Goal: Task Accomplishment & Management: Use online tool/utility

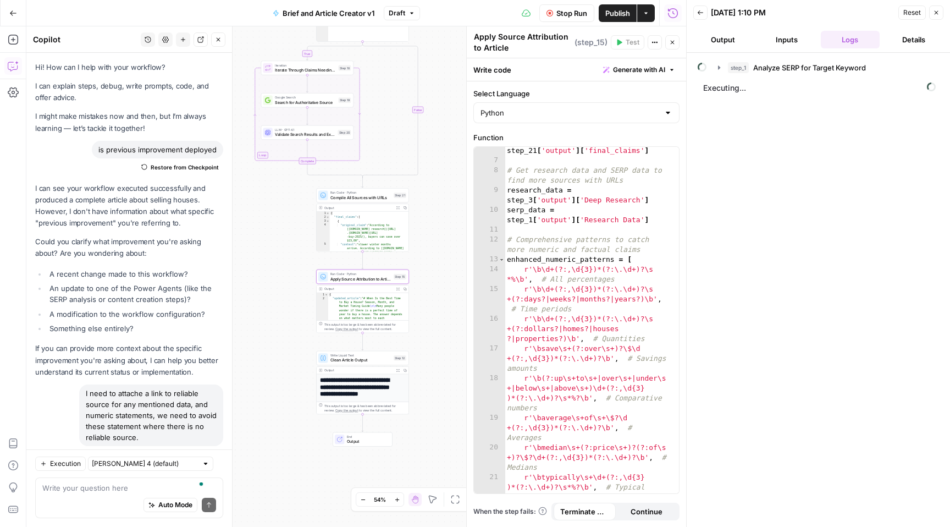
scroll to position [80, 0]
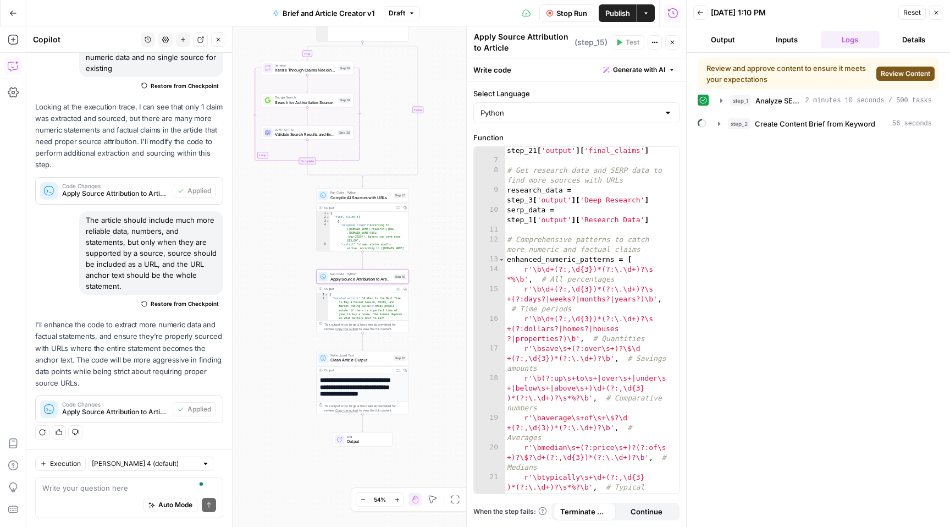
click at [905, 72] on span "Review Content" at bounding box center [905, 74] width 49 height 10
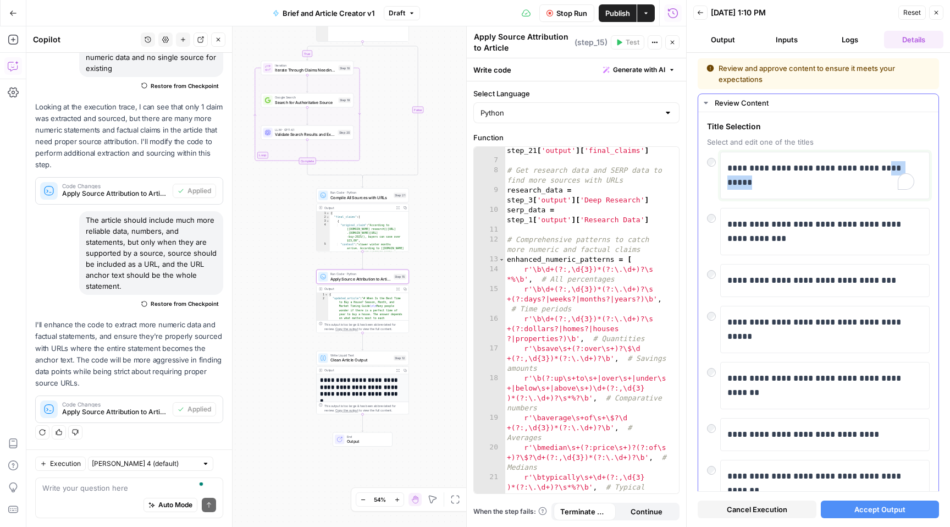
drag, startPoint x: 883, startPoint y: 166, endPoint x: 886, endPoint y: 187, distance: 21.7
click at [886, 187] on p "**********" at bounding box center [821, 175] width 187 height 29
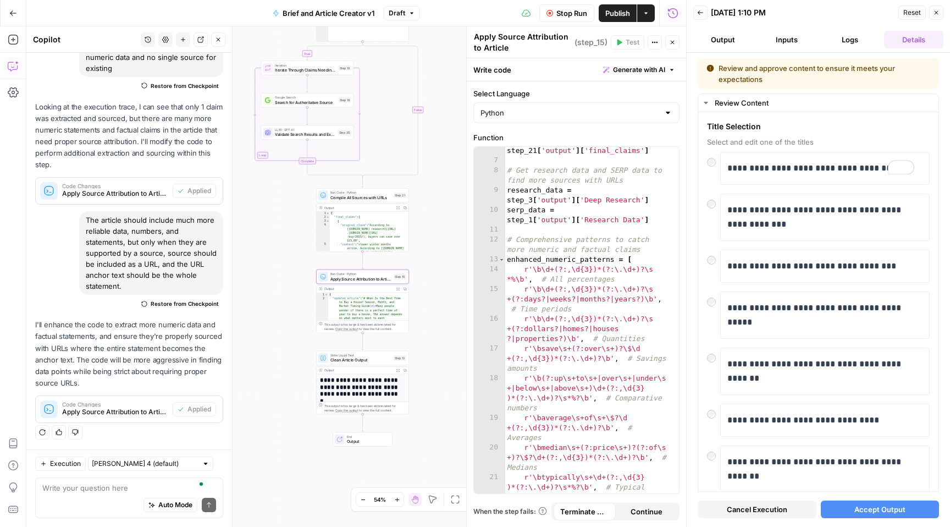
click at [889, 504] on span "Accept Output" at bounding box center [880, 509] width 51 height 11
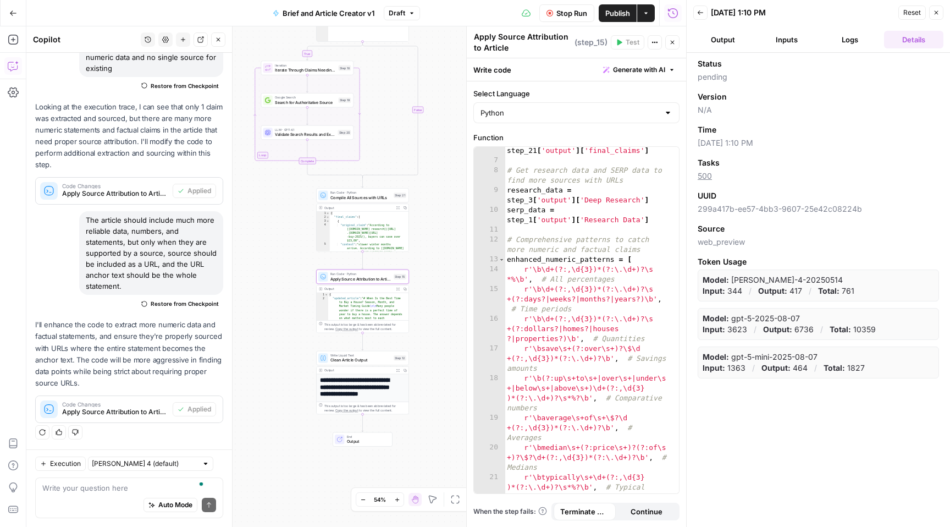
click at [845, 40] on button "Logs" at bounding box center [850, 40] width 59 height 18
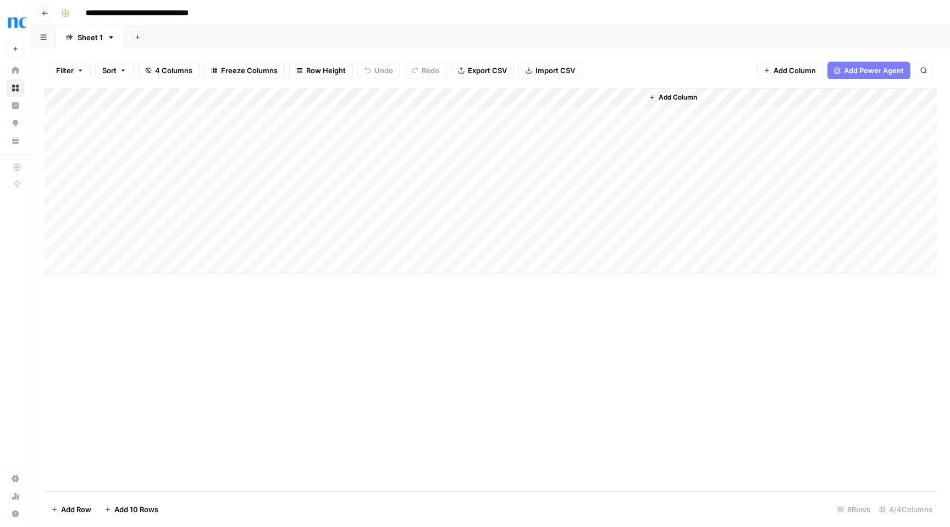
click at [349, 200] on div "Add Column" at bounding box center [491, 181] width 892 height 186
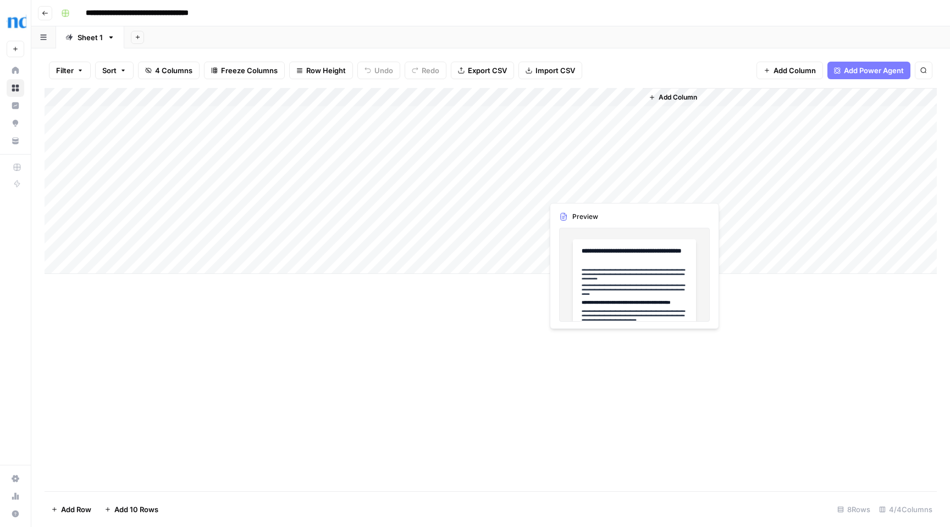
click at [592, 190] on div "Add Column" at bounding box center [491, 181] width 892 height 186
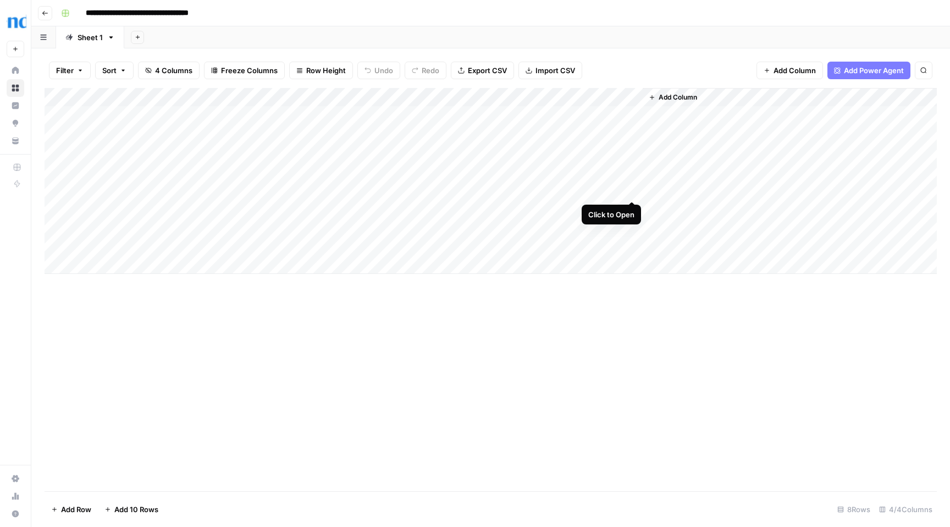
click at [632, 189] on div "Add Column" at bounding box center [491, 181] width 892 height 186
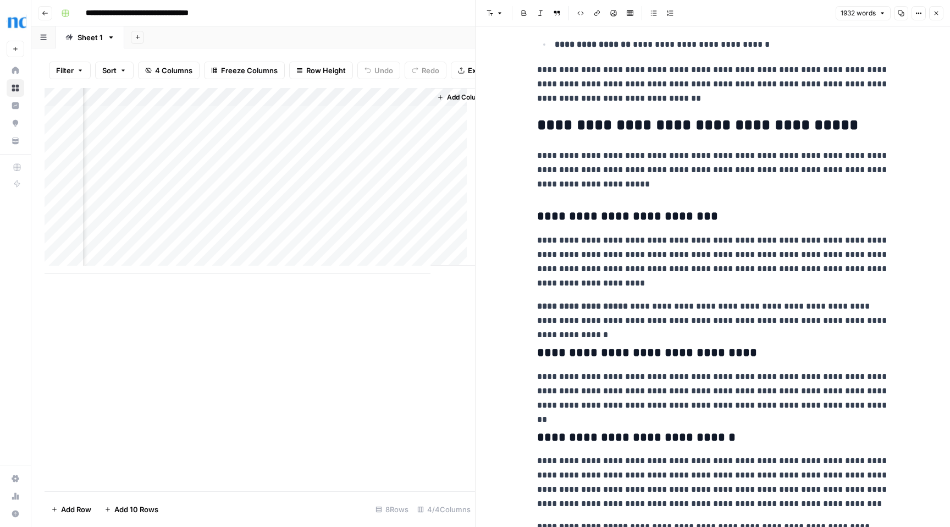
scroll to position [0, 237]
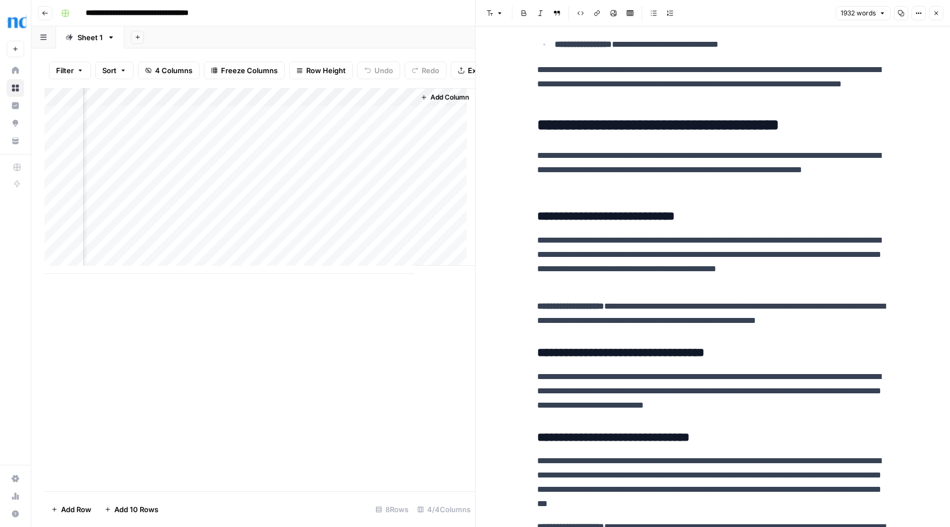
click at [396, 216] on div "Add Column" at bounding box center [260, 181] width 431 height 186
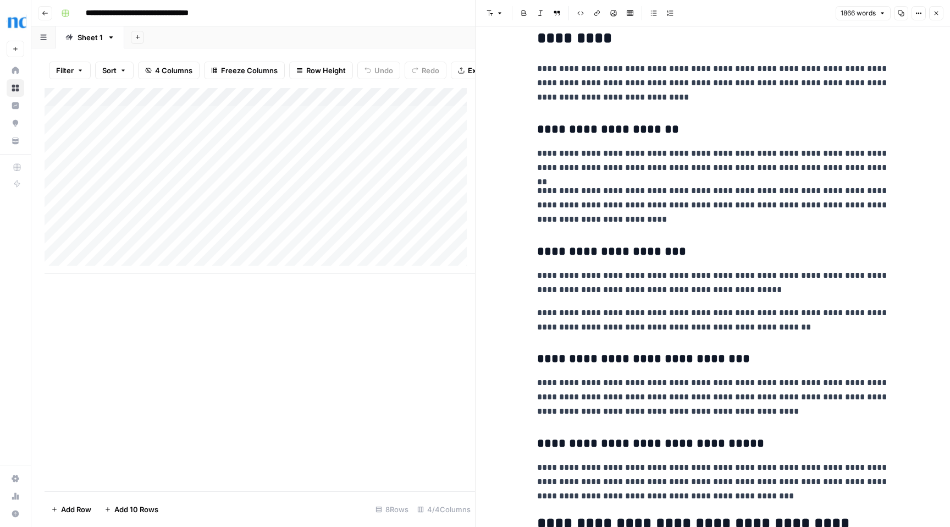
click at [160, 201] on div "Add Column" at bounding box center [260, 181] width 431 height 186
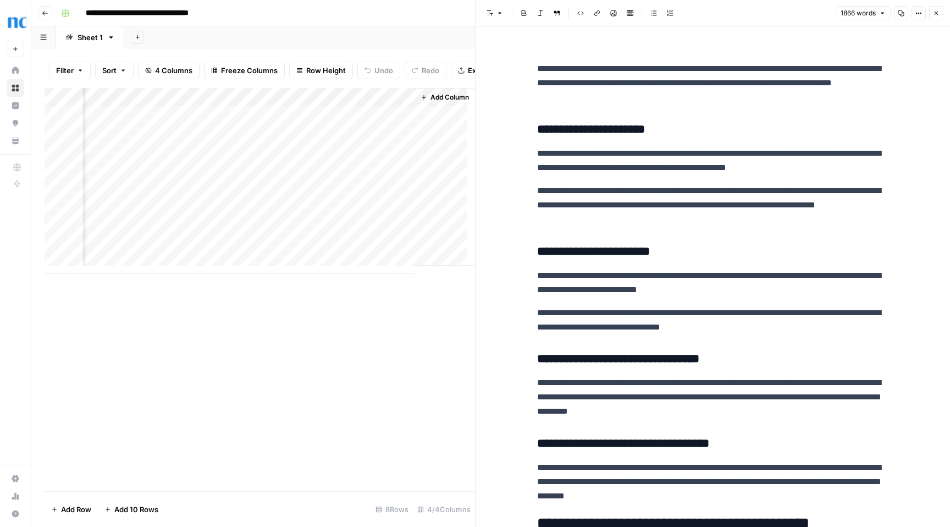
click at [339, 196] on div "Add Column" at bounding box center [260, 181] width 431 height 186
click at [396, 197] on div "Add Column" at bounding box center [260, 181] width 431 height 186
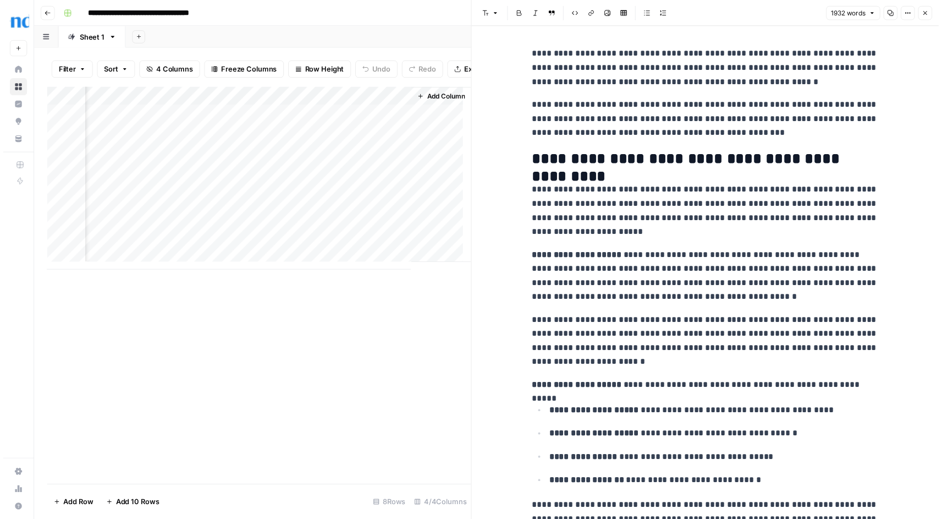
scroll to position [79, 0]
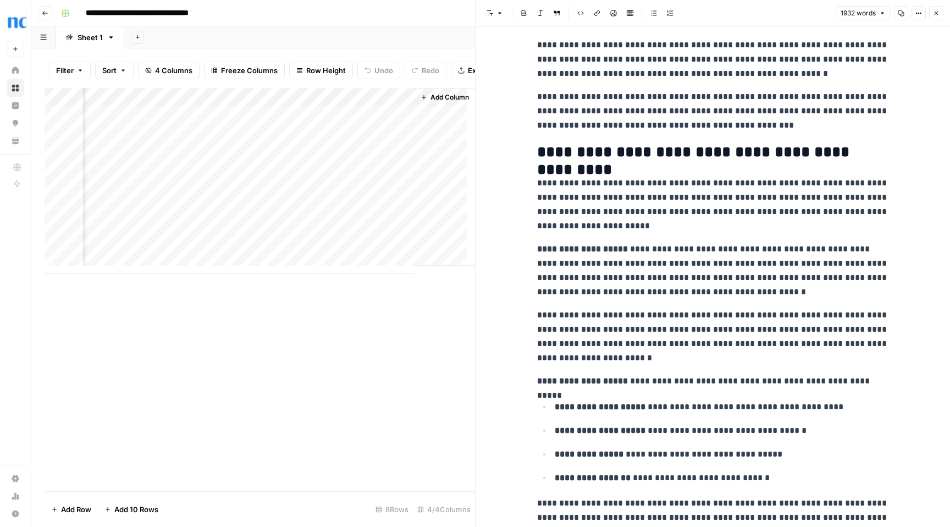
click at [937, 14] on icon "button" at bounding box center [937, 14] width 4 height 4
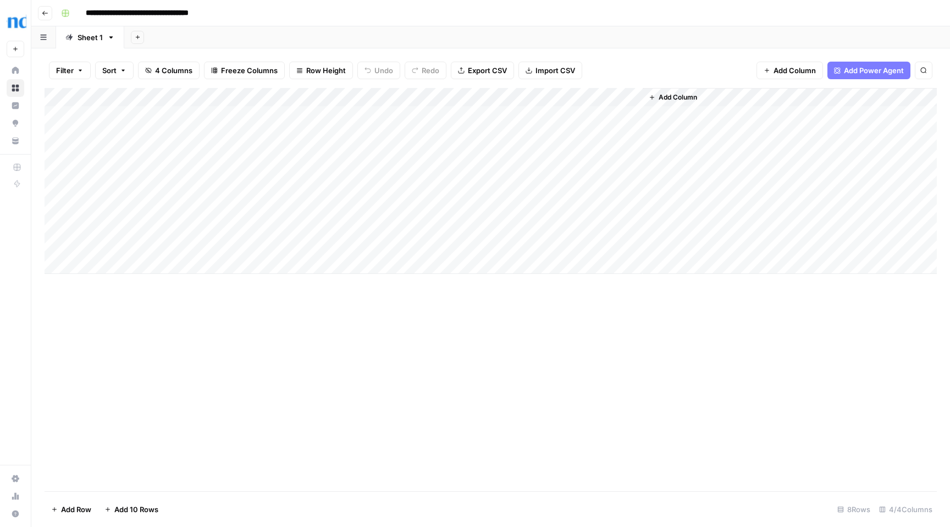
click at [289, 190] on div "Add Column" at bounding box center [491, 181] width 892 height 186
click at [289, 190] on textarea "**********" at bounding box center [351, 196] width 220 height 26
click at [261, 194] on textarea "**********" at bounding box center [351, 196] width 220 height 26
click at [271, 201] on textarea "**********" at bounding box center [351, 196] width 220 height 26
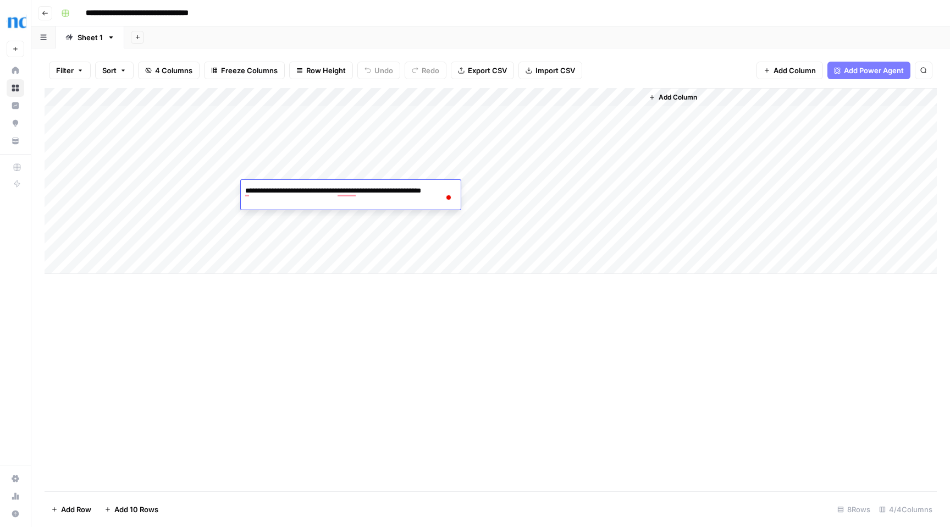
click at [180, 188] on div "Add Column" at bounding box center [491, 181] width 892 height 186
click at [196, 190] on div "Add Column" at bounding box center [491, 181] width 892 height 186
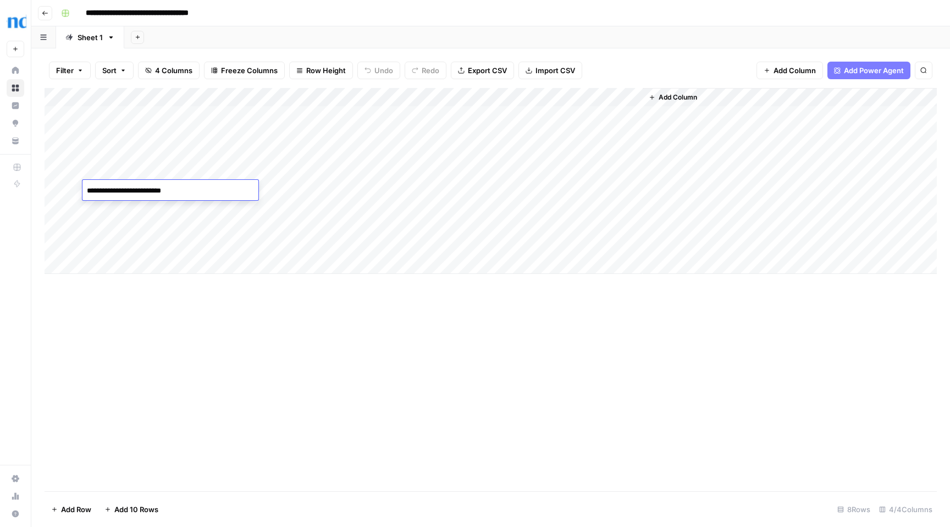
click at [194, 190] on textarea "**********" at bounding box center [170, 190] width 176 height 15
drag, startPoint x: 189, startPoint y: 191, endPoint x: 79, endPoint y: 192, distance: 110.5
click at [79, 192] on body "**********" at bounding box center [475, 263] width 950 height 527
click at [316, 194] on div "Add Column" at bounding box center [491, 181] width 892 height 186
click at [207, 190] on div "Add Column" at bounding box center [491, 181] width 892 height 186
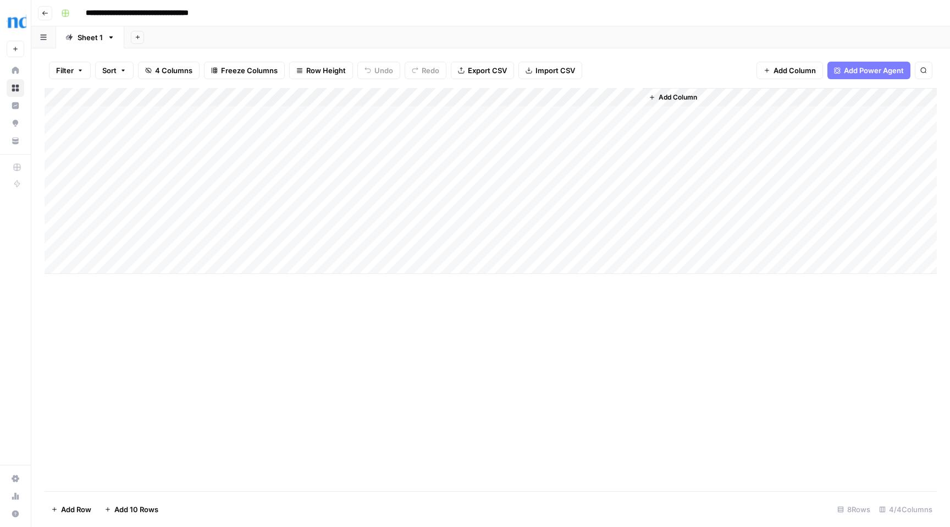
click at [217, 116] on div "Add Column" at bounding box center [491, 181] width 892 height 186
click at [585, 114] on div "Add Column" at bounding box center [491, 181] width 892 height 186
click at [632, 115] on div "Add Column" at bounding box center [491, 181] width 892 height 186
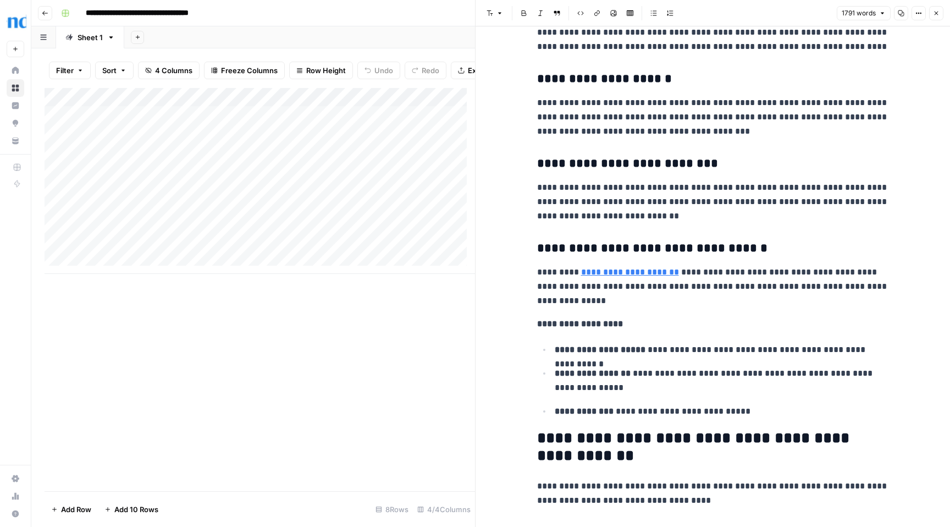
scroll to position [2181, 0]
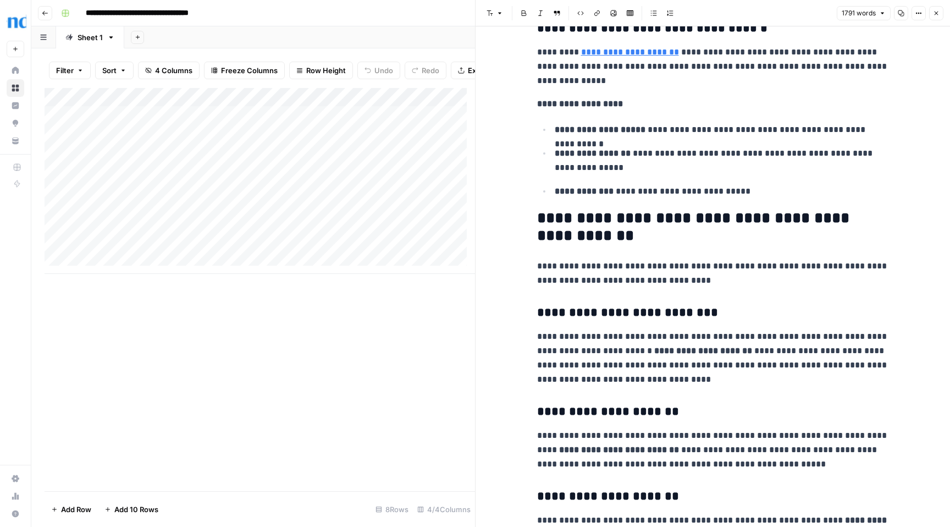
click at [936, 13] on icon "button" at bounding box center [937, 14] width 4 height 4
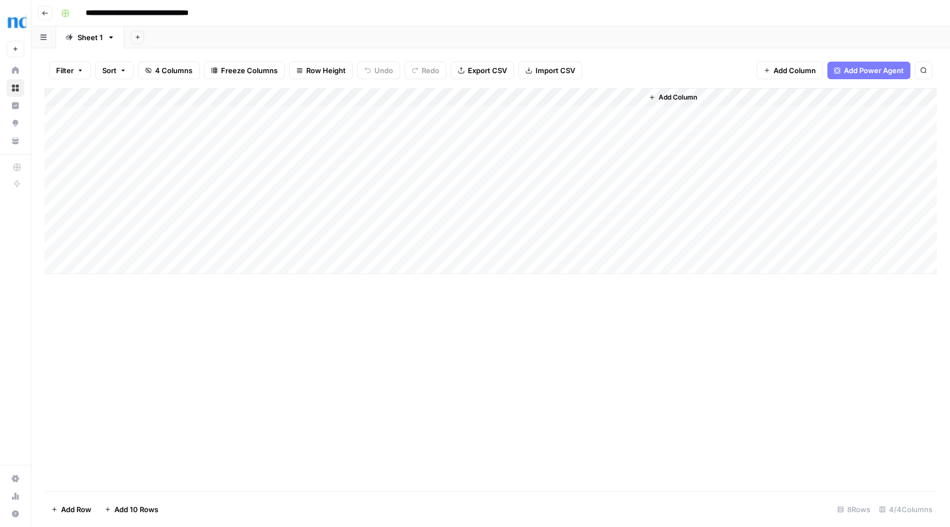
click at [329, 208] on div "Add Column" at bounding box center [491, 181] width 892 height 186
click at [187, 185] on div "Add Column" at bounding box center [491, 181] width 892 height 186
click at [293, 186] on div "Add Column" at bounding box center [491, 181] width 892 height 186
click at [619, 192] on div "Add Column" at bounding box center [491, 181] width 892 height 186
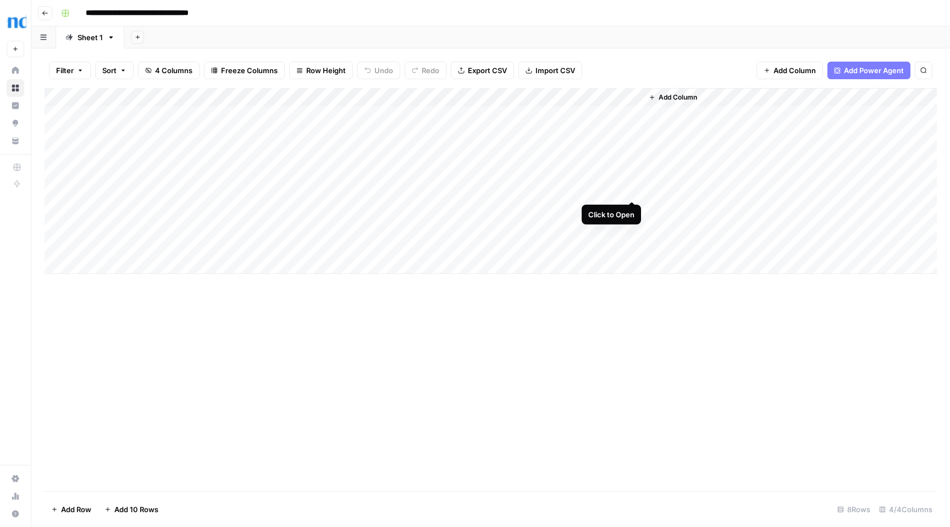
click at [637, 189] on div "Add Column" at bounding box center [491, 181] width 892 height 186
